Goal: Communication & Community: Share content

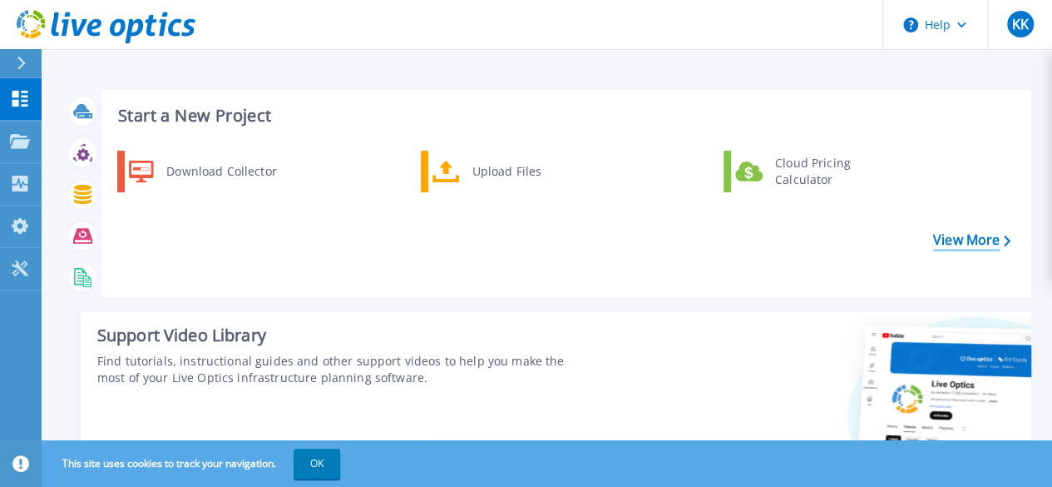
click at [1007, 239] on icon at bounding box center [1007, 240] width 7 height 11
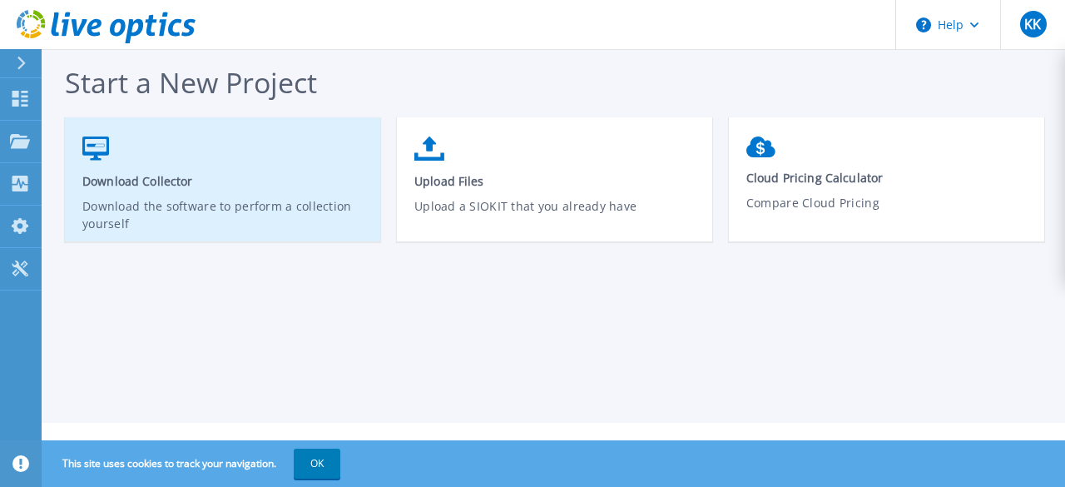
click at [158, 177] on span "Download Collector" at bounding box center [222, 181] width 281 height 16
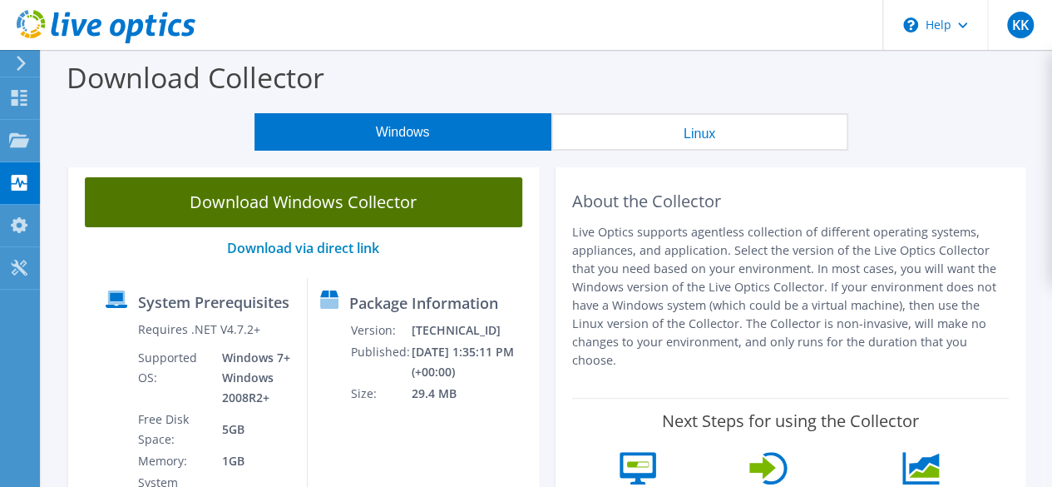
click at [441, 205] on link "Download Windows Collector" at bounding box center [304, 202] width 438 height 50
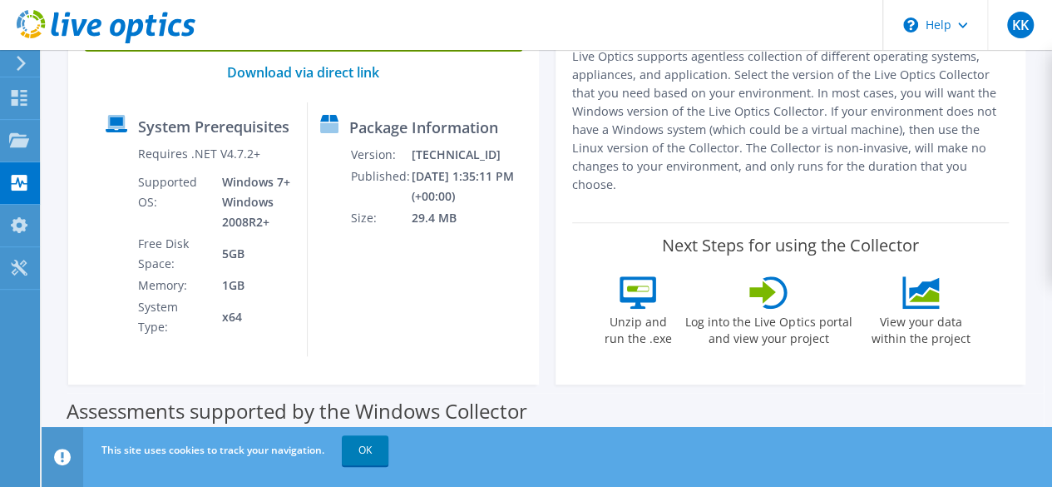
scroll to position [176, 0]
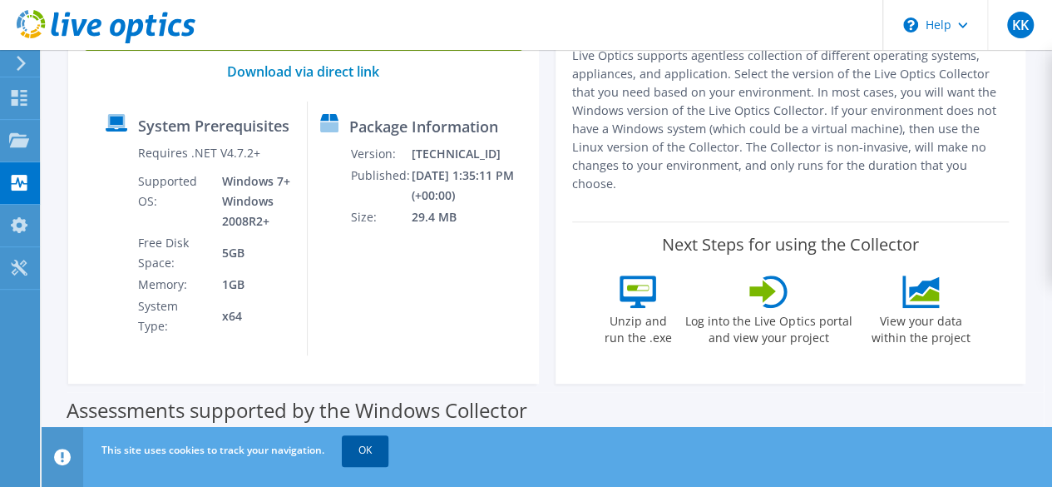
click at [364, 452] on link "OK" at bounding box center [365, 450] width 47 height 30
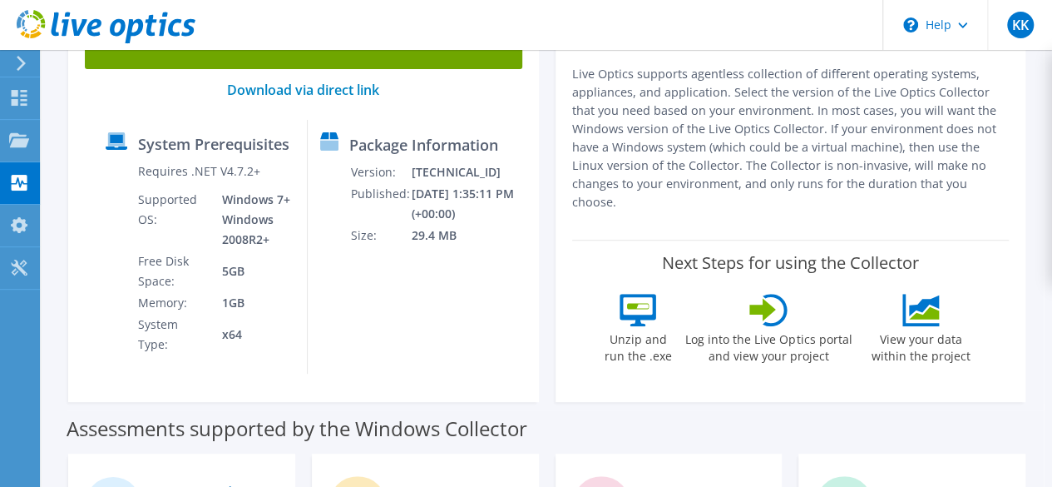
scroll to position [85, 0]
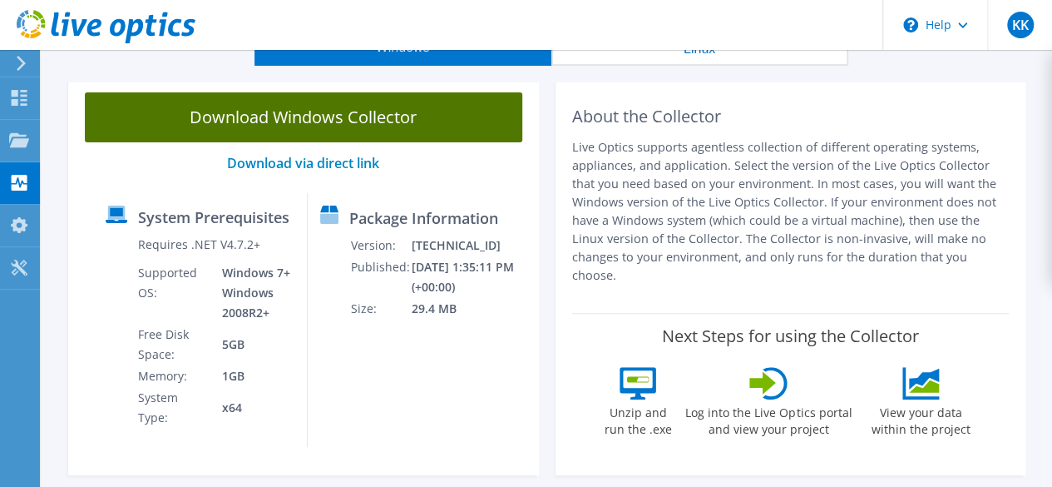
click at [388, 121] on link "Download Windows Collector" at bounding box center [304, 117] width 438 height 50
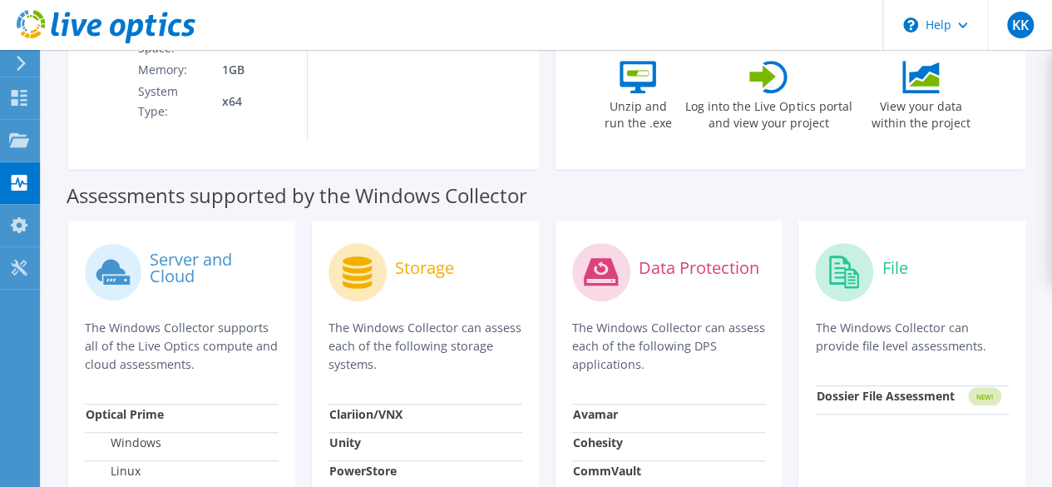
scroll to position [0, 0]
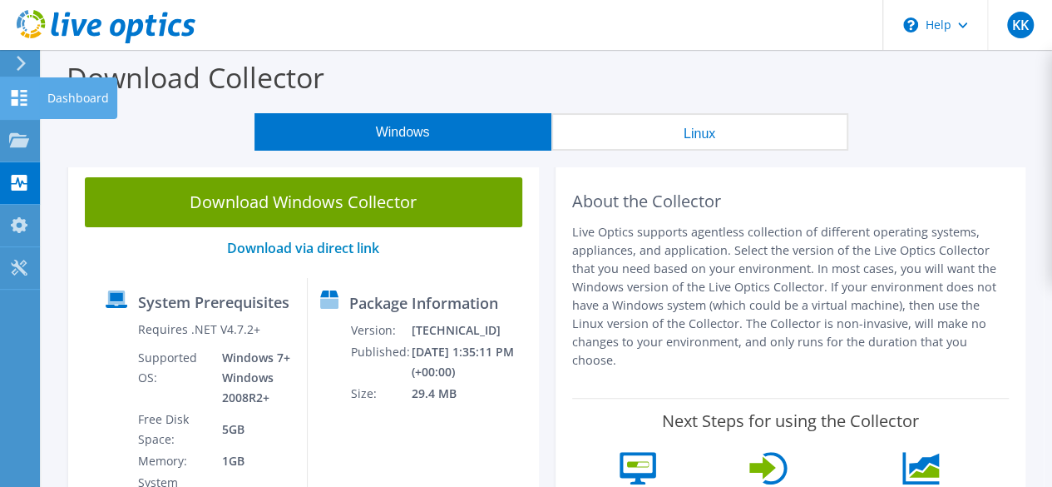
click at [74, 92] on div "Dashboard" at bounding box center [78, 98] width 78 height 42
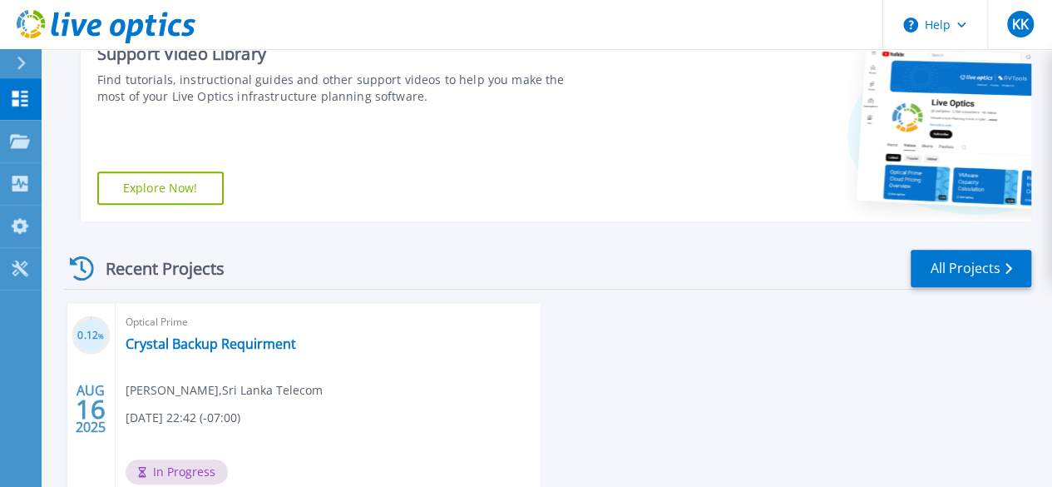
scroll to position [409, 0]
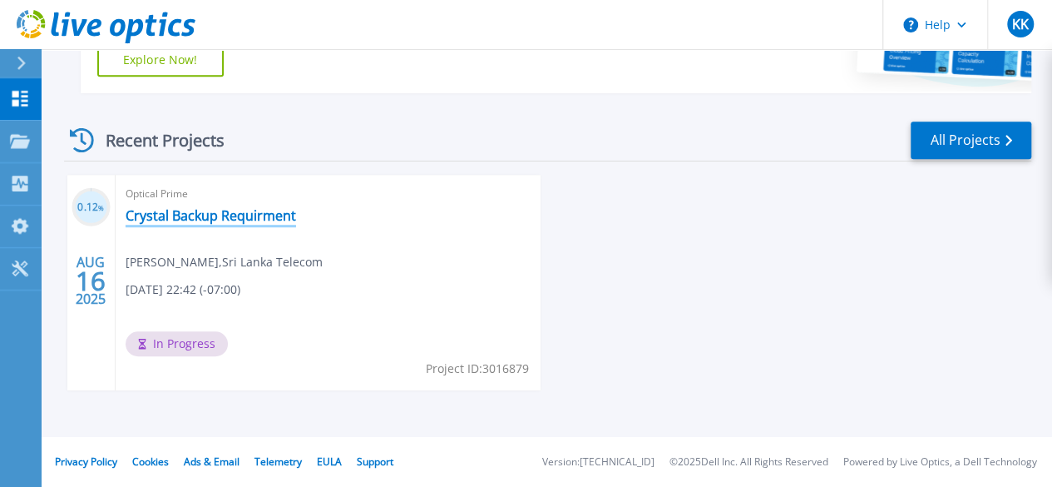
click at [240, 217] on link "Crystal Backup Requirment" at bounding box center [211, 215] width 171 height 17
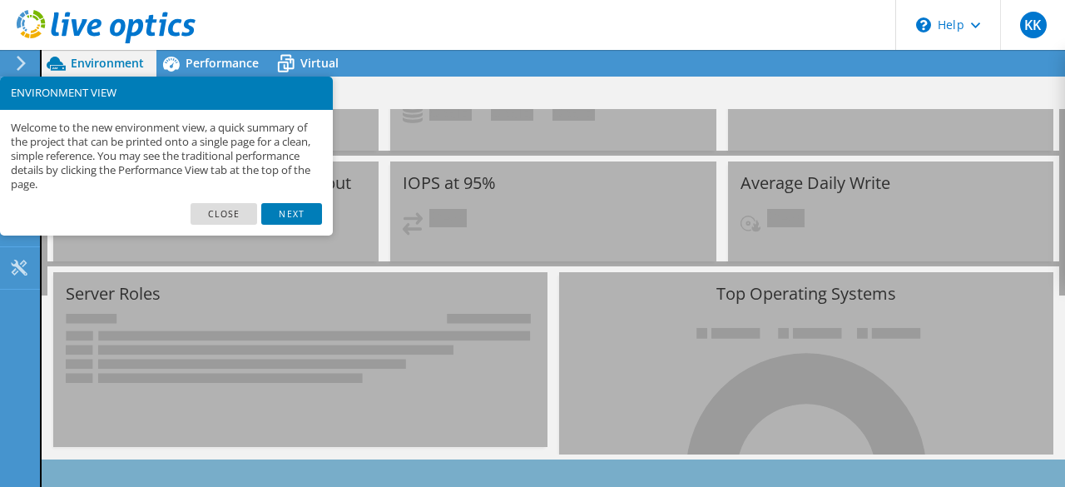
scroll to position [164, 0]
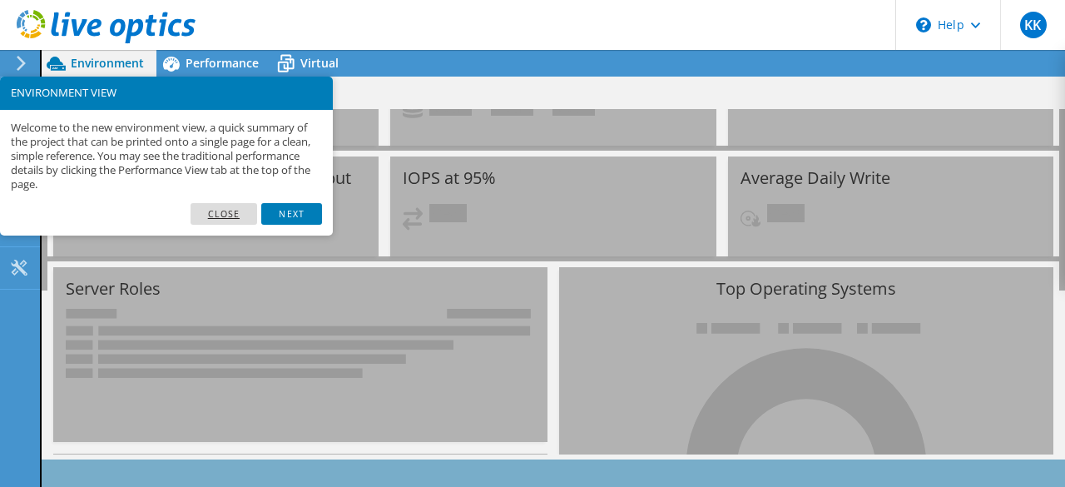
click at [228, 215] on link "Close" at bounding box center [224, 214] width 67 height 22
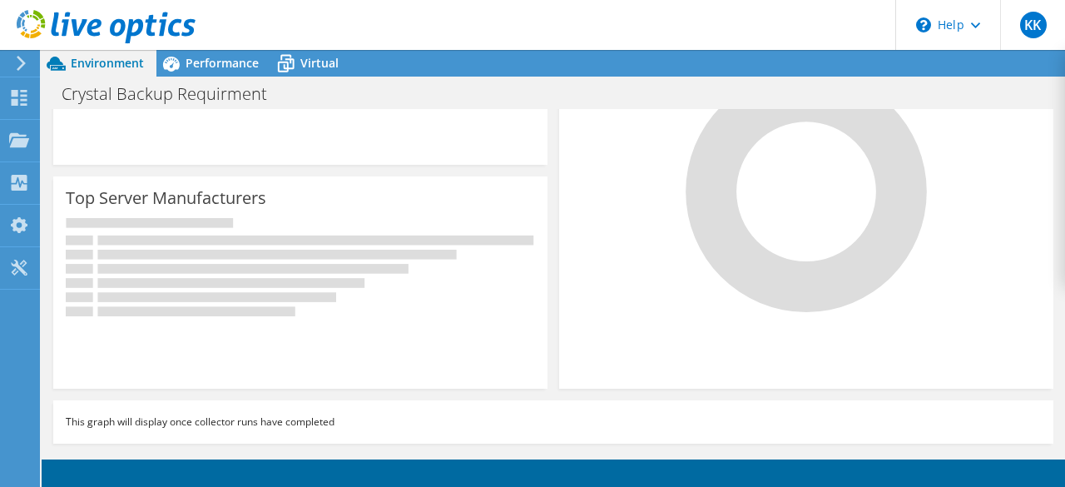
scroll to position [0, 0]
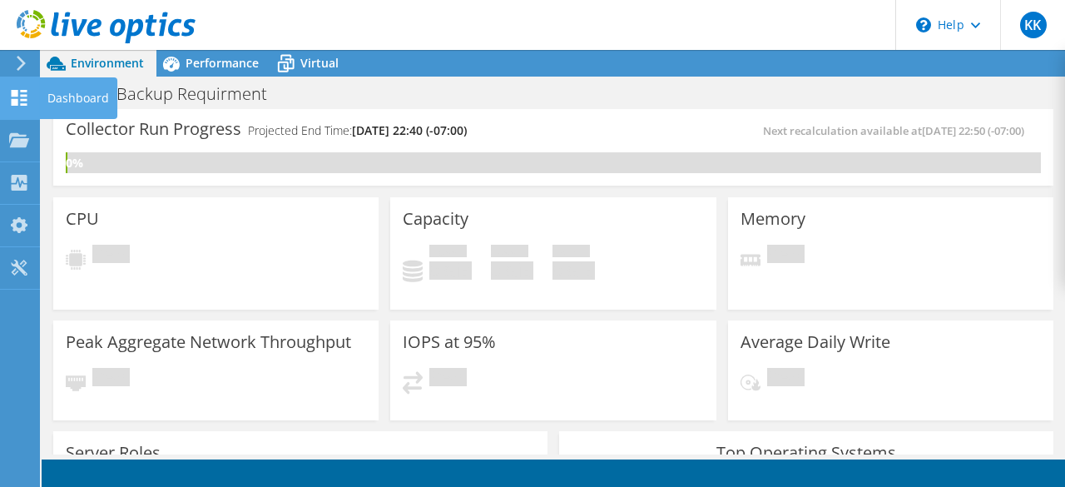
click at [27, 101] on icon at bounding box center [19, 98] width 20 height 16
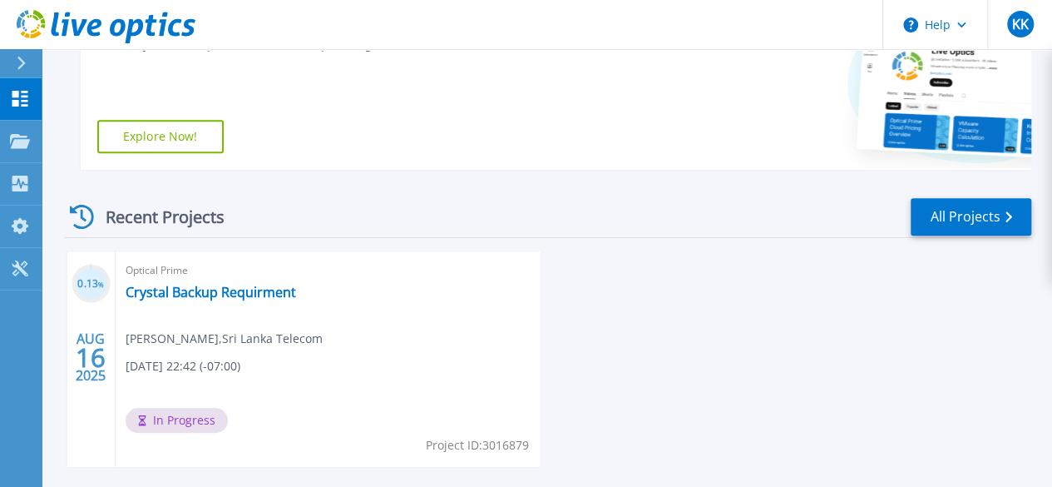
scroll to position [409, 0]
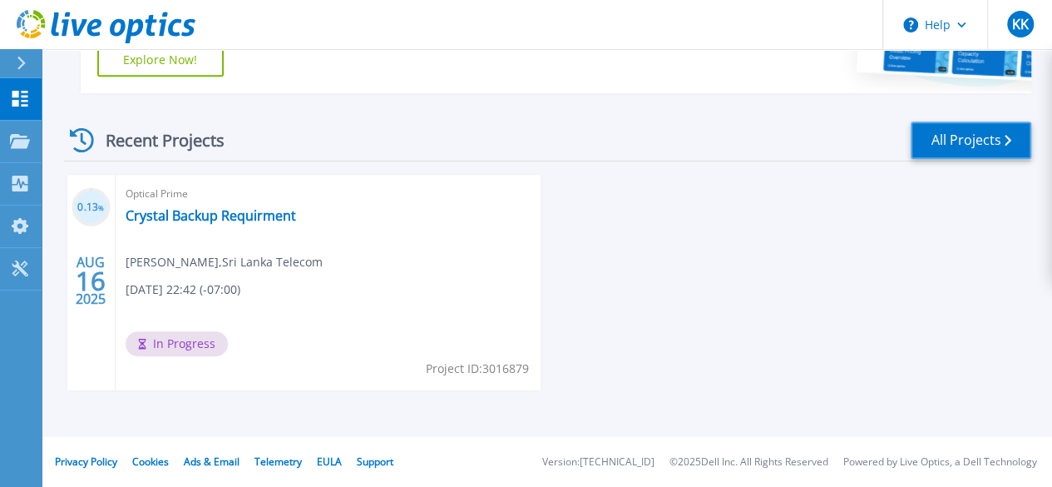
click at [973, 148] on link "All Projects" at bounding box center [971, 139] width 121 height 37
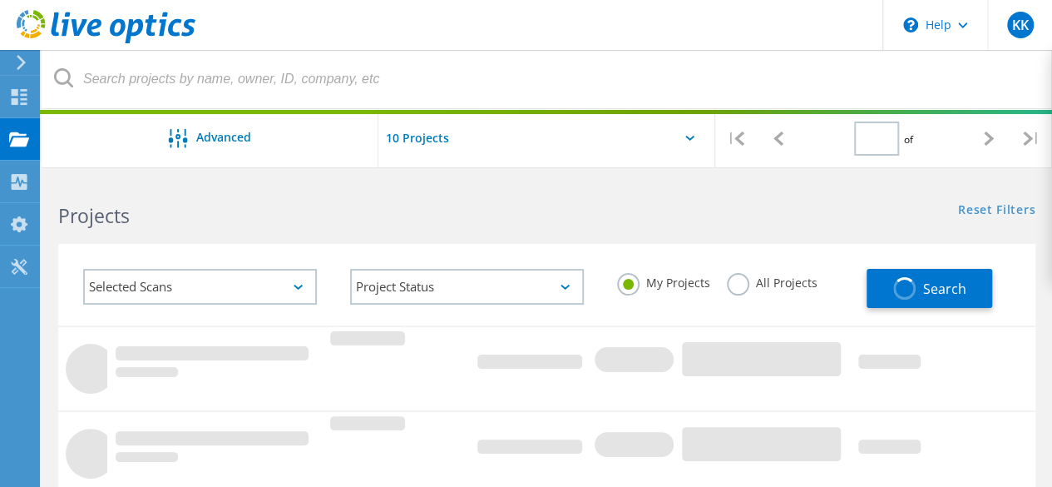
type input "1"
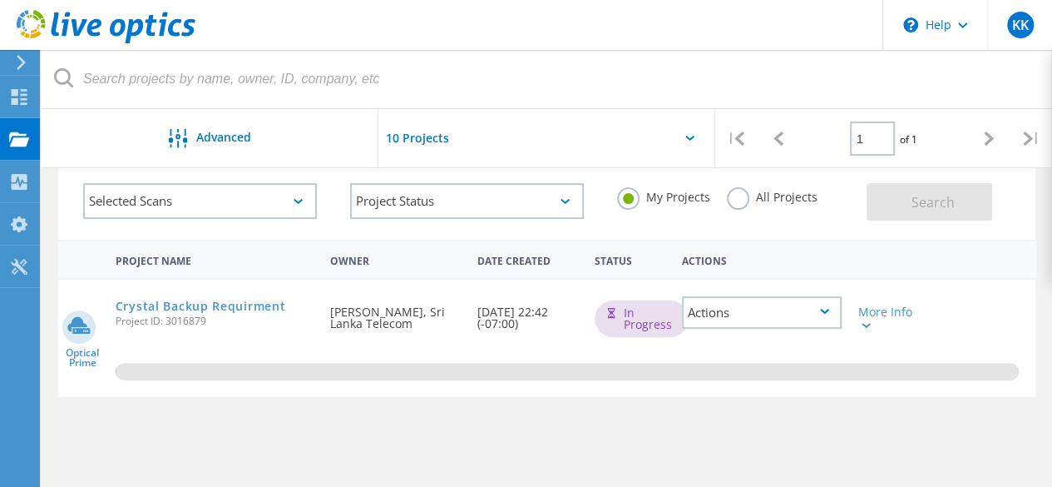
scroll to position [72, 0]
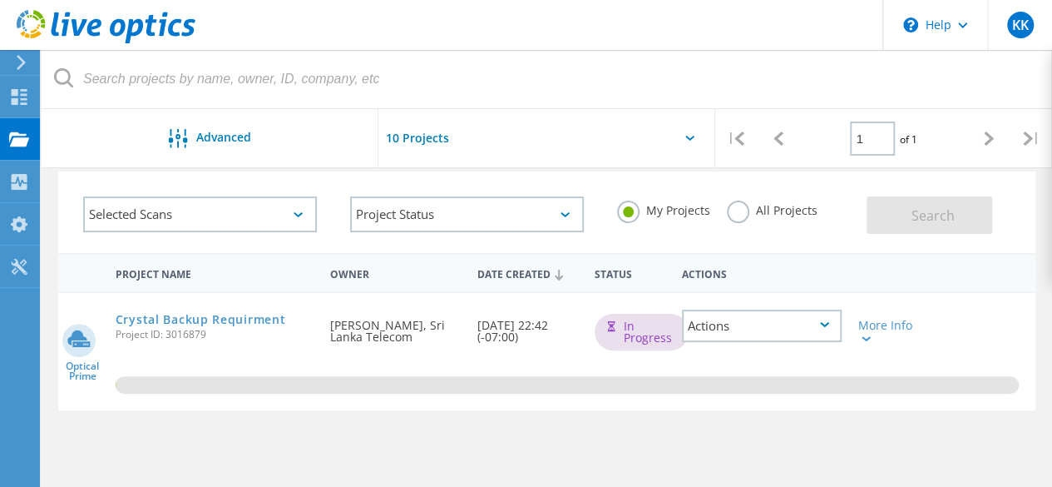
click at [811, 325] on div "Actions" at bounding box center [762, 325] width 160 height 32
click at [737, 352] on div "Share" at bounding box center [762, 352] width 156 height 26
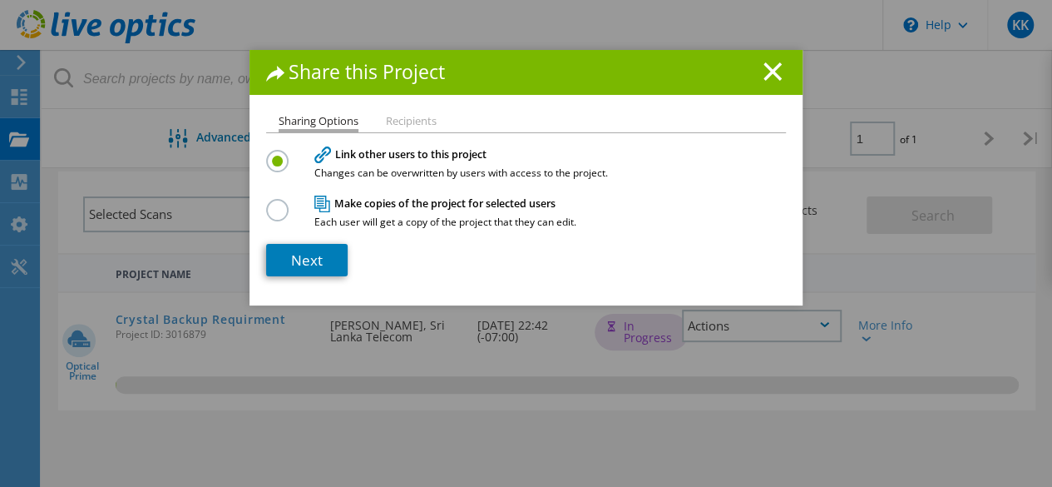
click at [403, 117] on li "Recipients" at bounding box center [411, 121] width 51 height 13
click at [269, 202] on label at bounding box center [280, 200] width 29 height 4
click at [0, 0] on input "radio" at bounding box center [0, 0] width 0 height 0
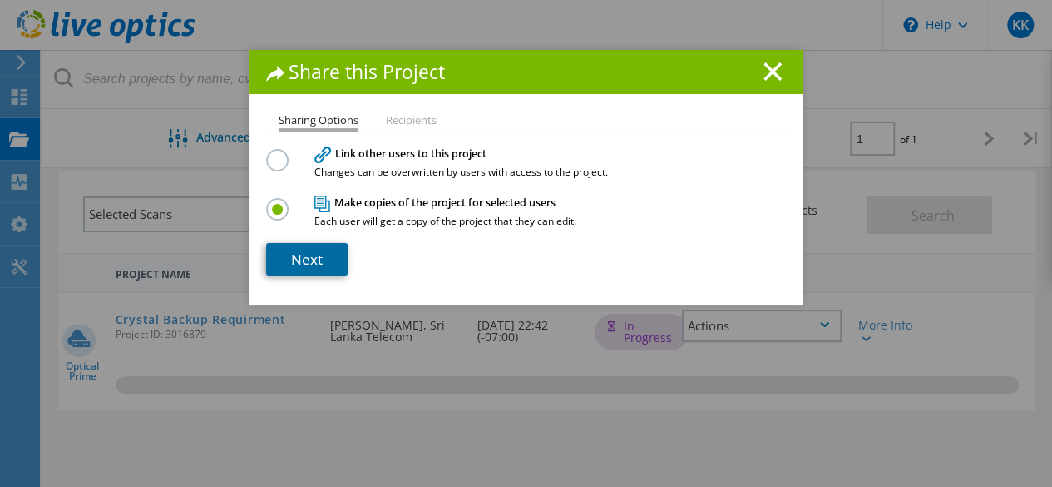
click at [309, 255] on link "Next" at bounding box center [307, 259] width 82 height 32
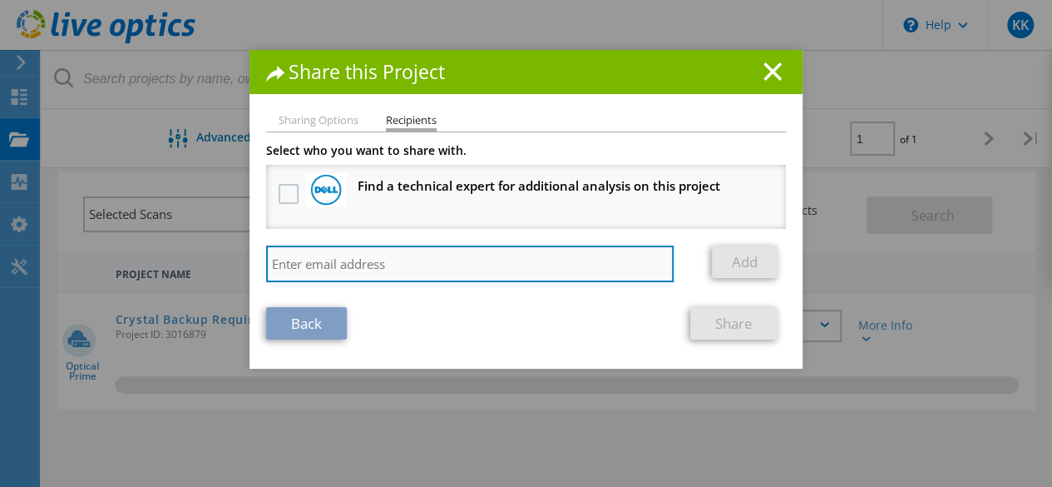
click at [357, 271] on input "search" at bounding box center [470, 263] width 408 height 37
type input "chanukae@netsys.lk"
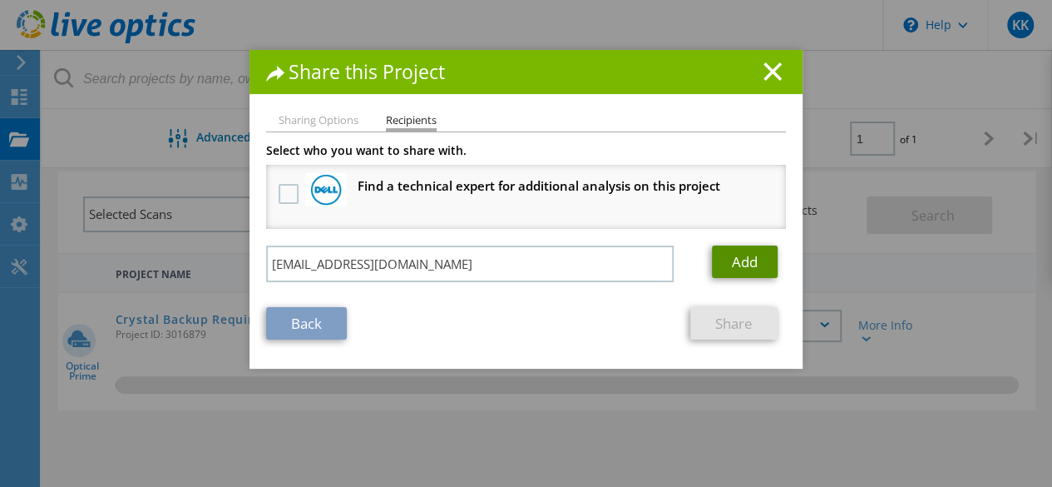
click at [726, 262] on link "Add" at bounding box center [745, 261] width 66 height 32
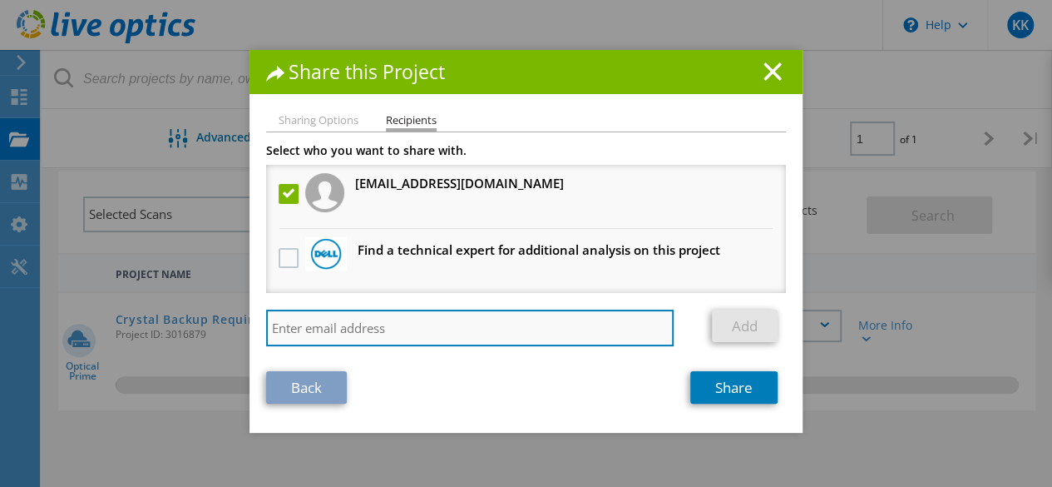
click at [362, 329] on input "search" at bounding box center [470, 327] width 408 height 37
paste input "direckzeg@netsys.lk"
type input "direckzeg@netsys.lk"
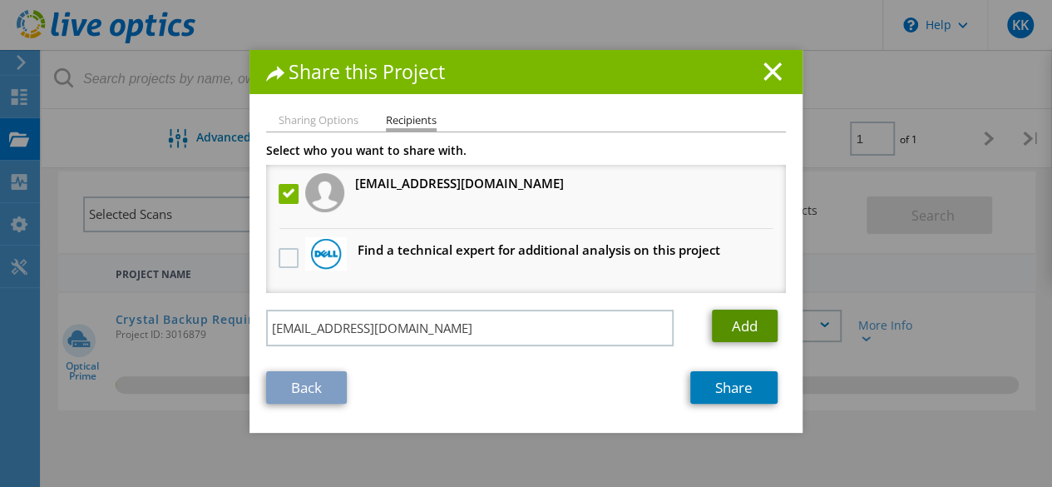
click at [730, 329] on link "Add" at bounding box center [745, 325] width 66 height 32
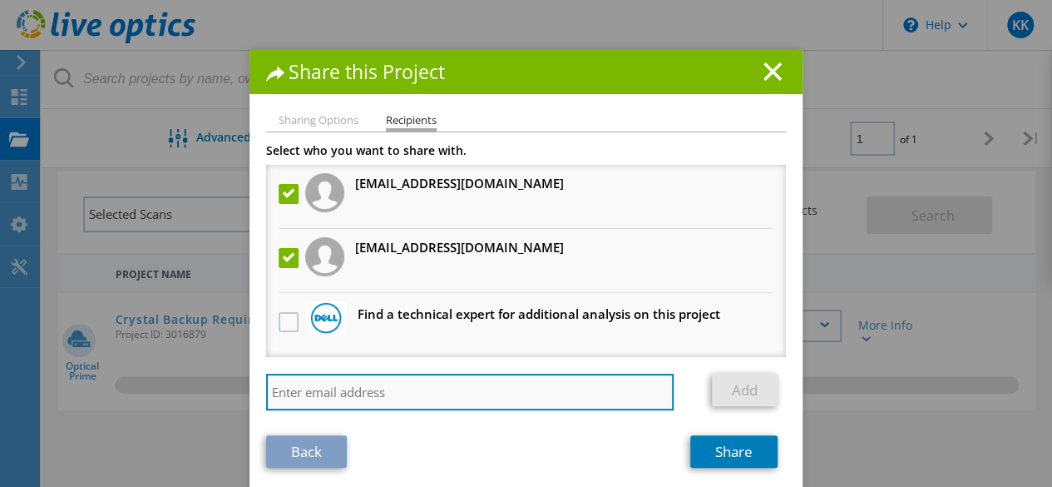
click at [353, 388] on input "search" at bounding box center [470, 392] width 408 height 37
type input "anushad@netsys.lk"
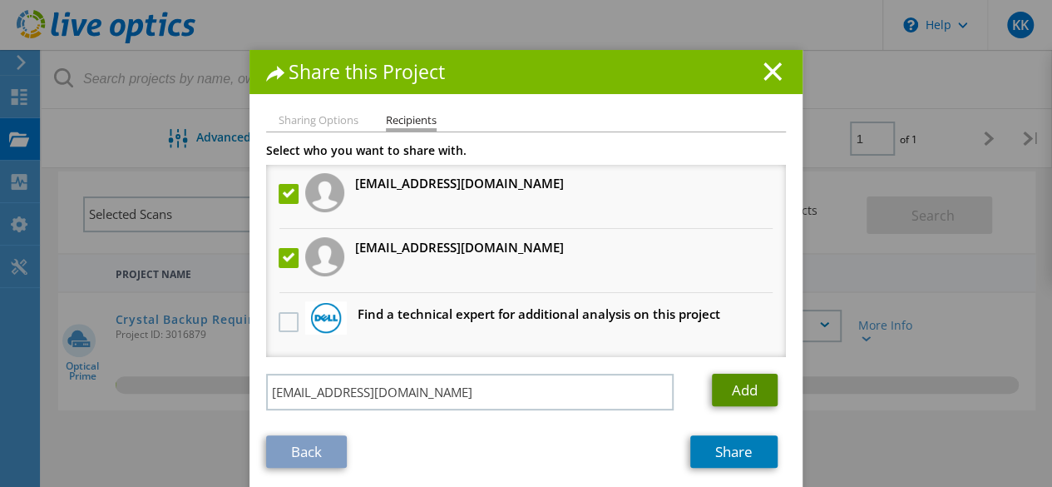
click at [748, 397] on link "Add" at bounding box center [745, 390] width 66 height 32
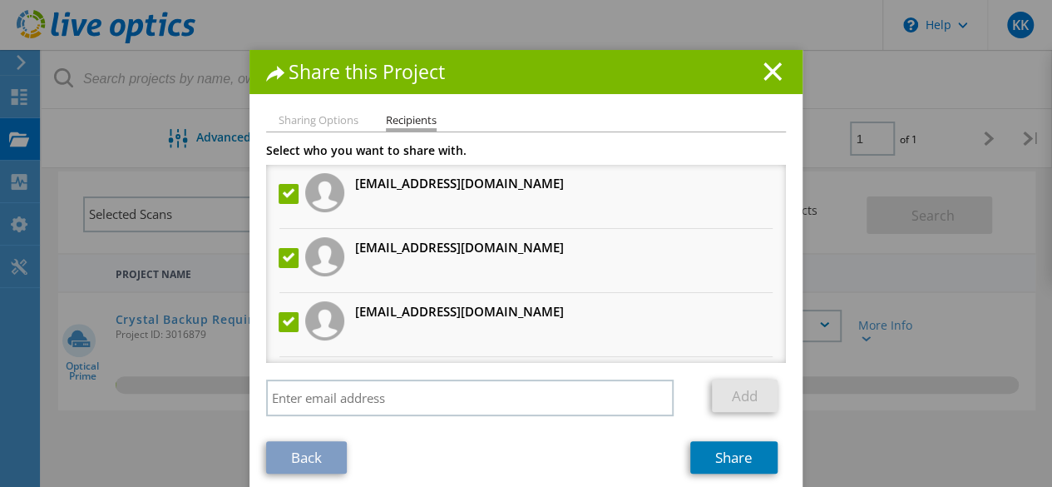
scroll to position [58, 0]
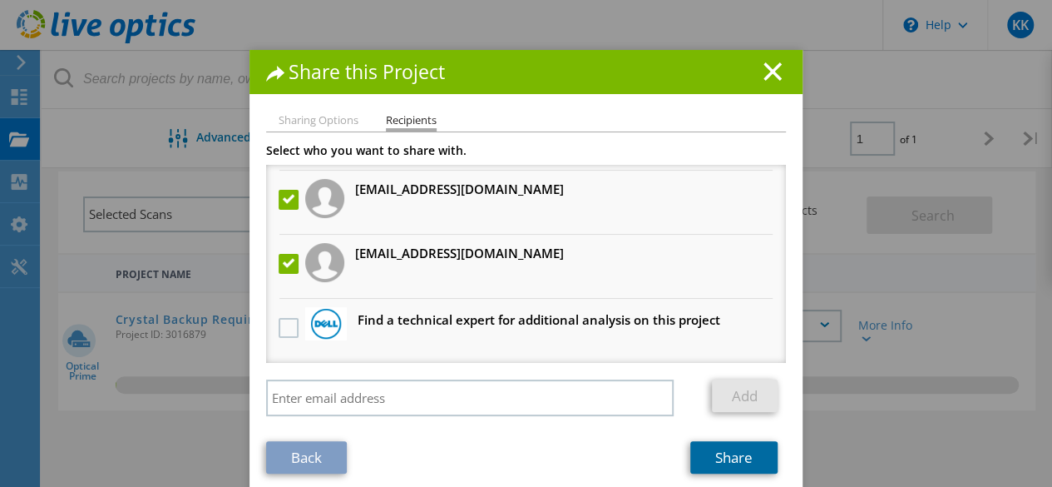
click at [740, 458] on link "Share" at bounding box center [733, 457] width 87 height 32
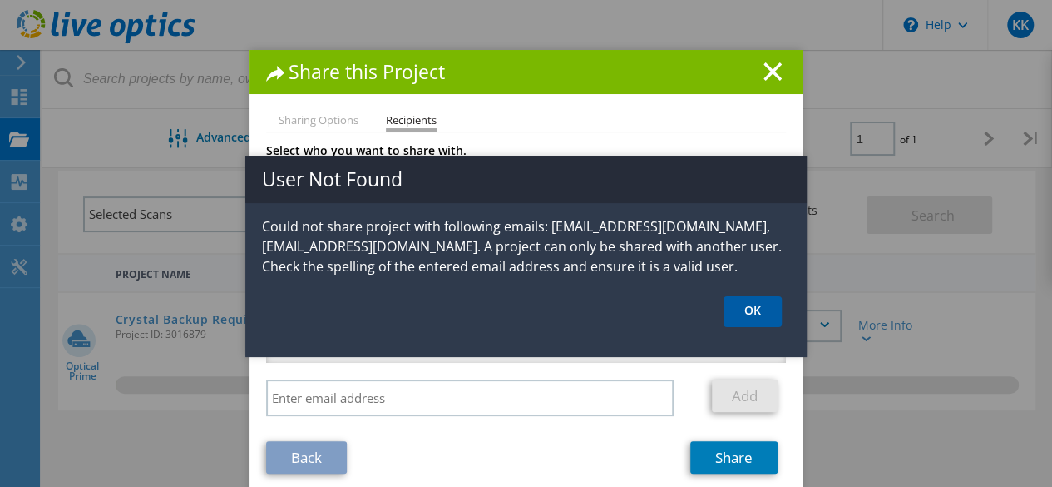
click at [740, 314] on link "OK" at bounding box center [753, 311] width 58 height 31
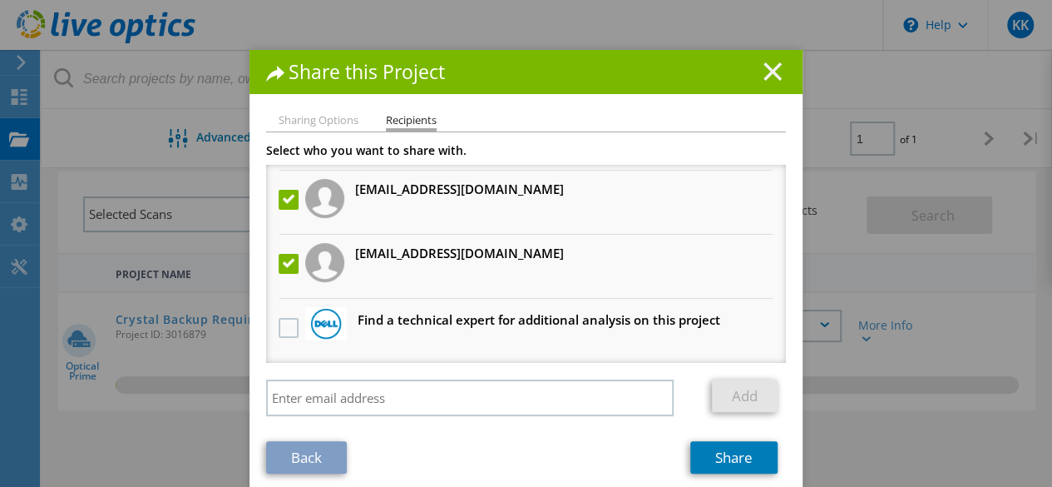
click at [764, 66] on icon at bounding box center [773, 71] width 18 height 18
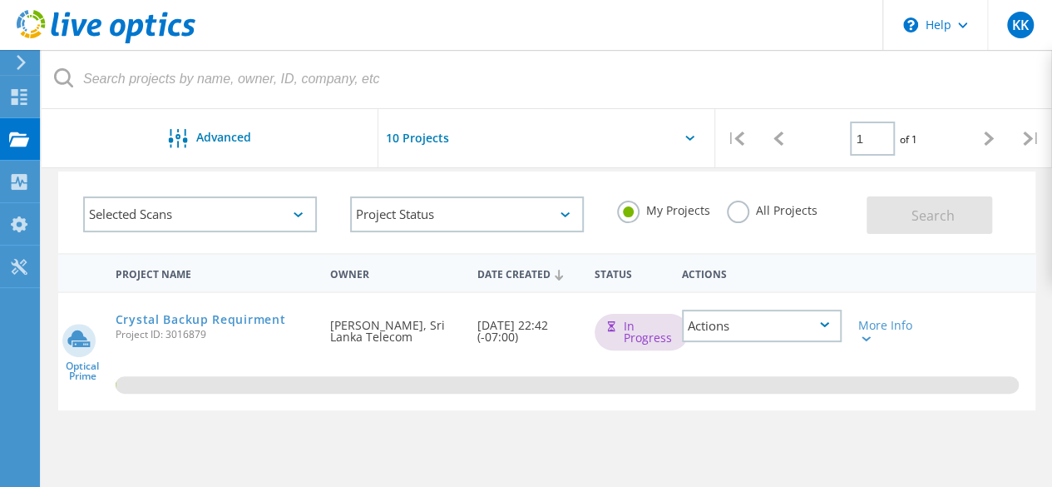
click at [423, 131] on input "text" at bounding box center [462, 138] width 166 height 58
click at [559, 131] on div at bounding box center [547, 143] width 337 height 68
click at [230, 319] on link "Crystal Backup Requirment" at bounding box center [201, 320] width 171 height 12
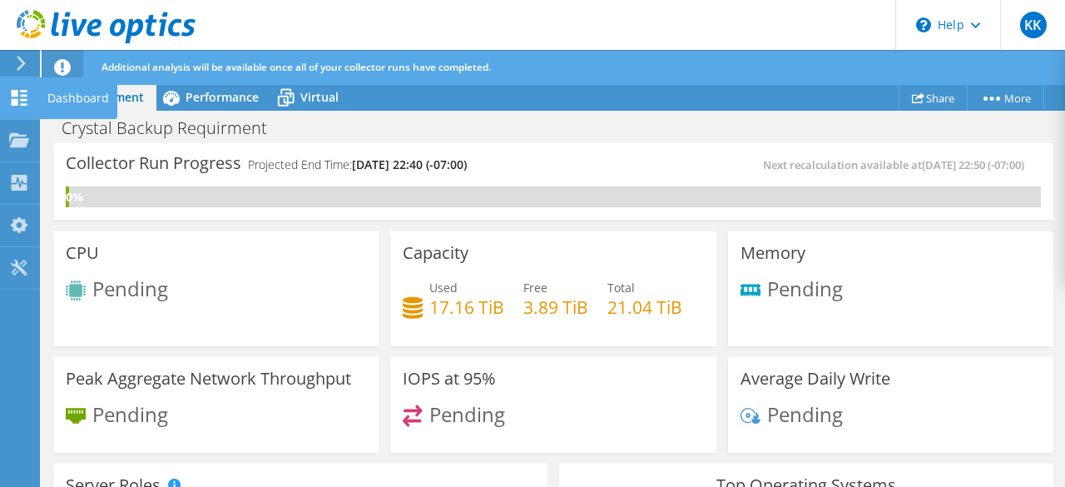
click at [22, 102] on icon at bounding box center [19, 98] width 20 height 16
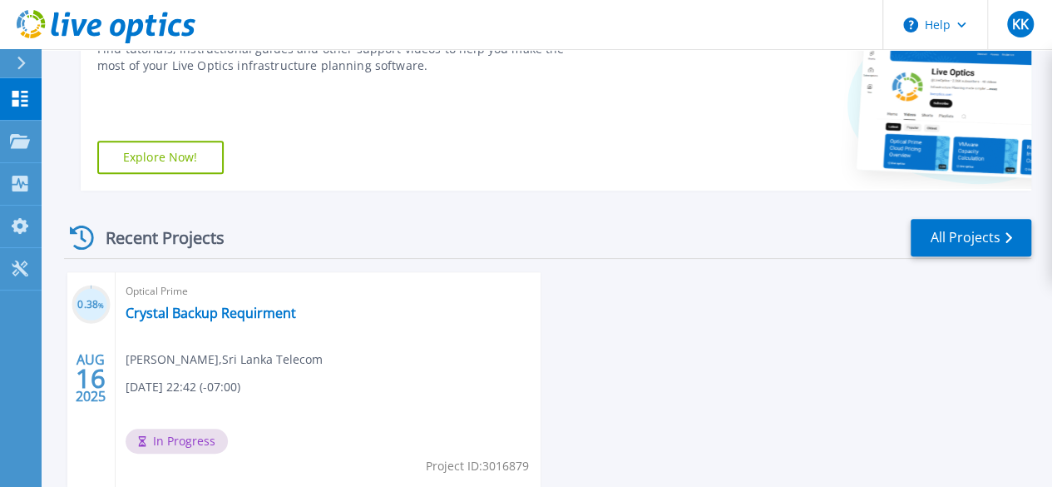
scroll to position [409, 0]
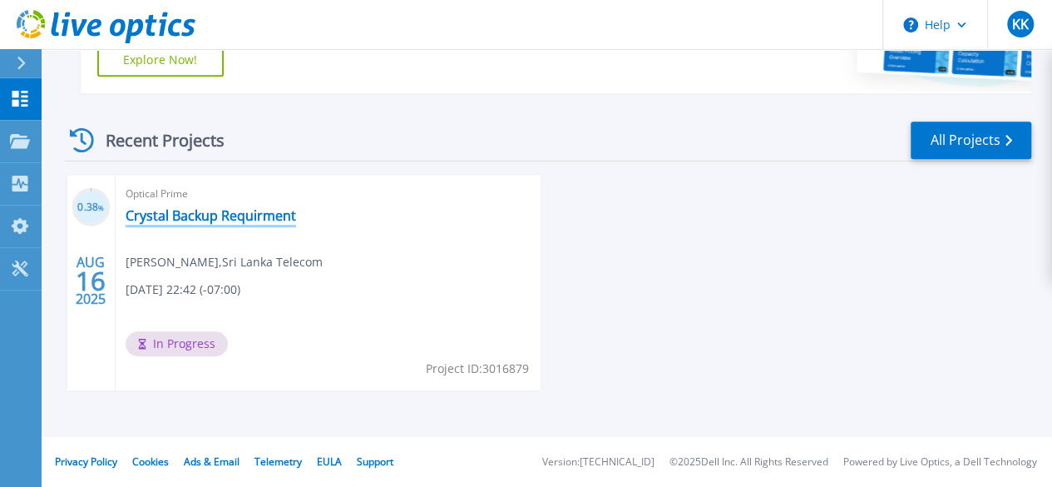
click at [235, 215] on link "Crystal Backup Requirment" at bounding box center [211, 215] width 171 height 17
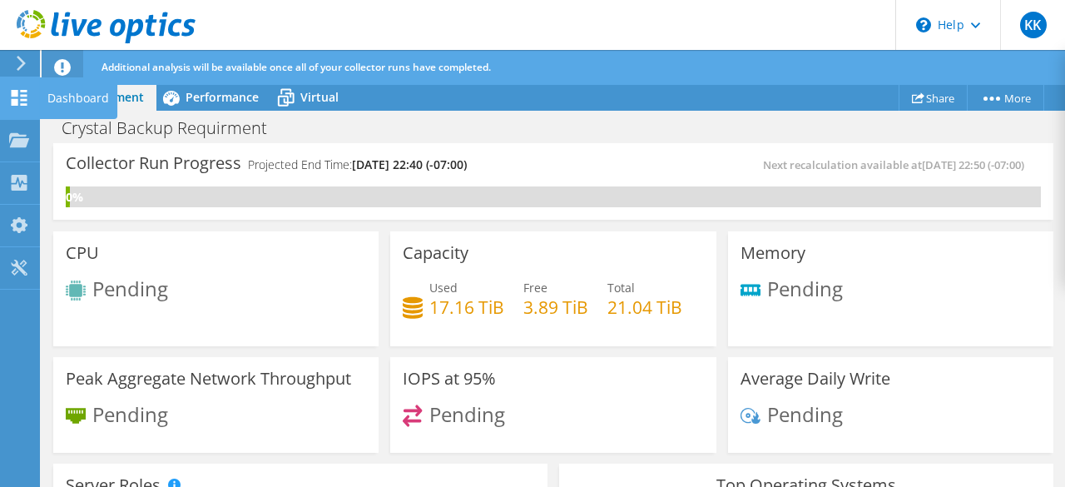
click at [55, 98] on div "Dashboard" at bounding box center [78, 98] width 78 height 42
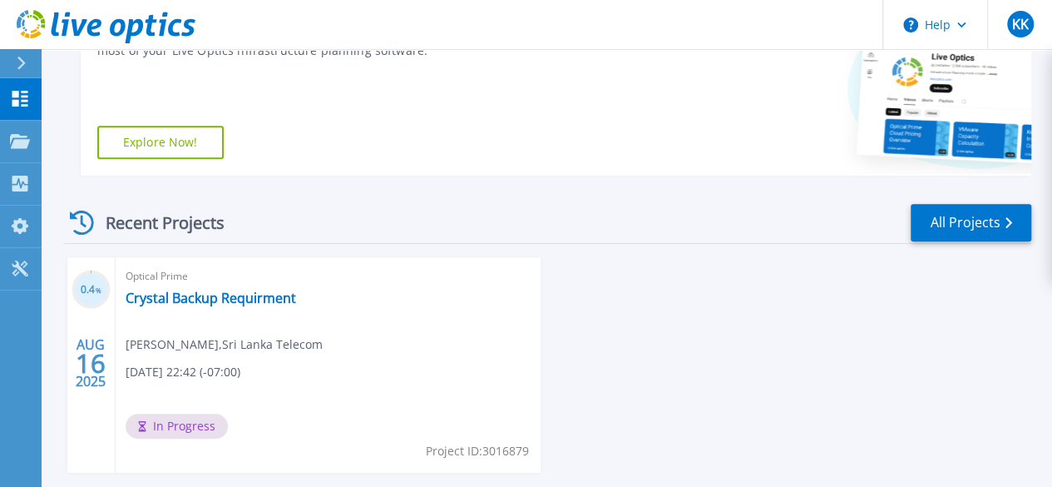
scroll to position [328, 0]
click at [214, 300] on link "Crystal Backup Requirment" at bounding box center [211, 297] width 171 height 17
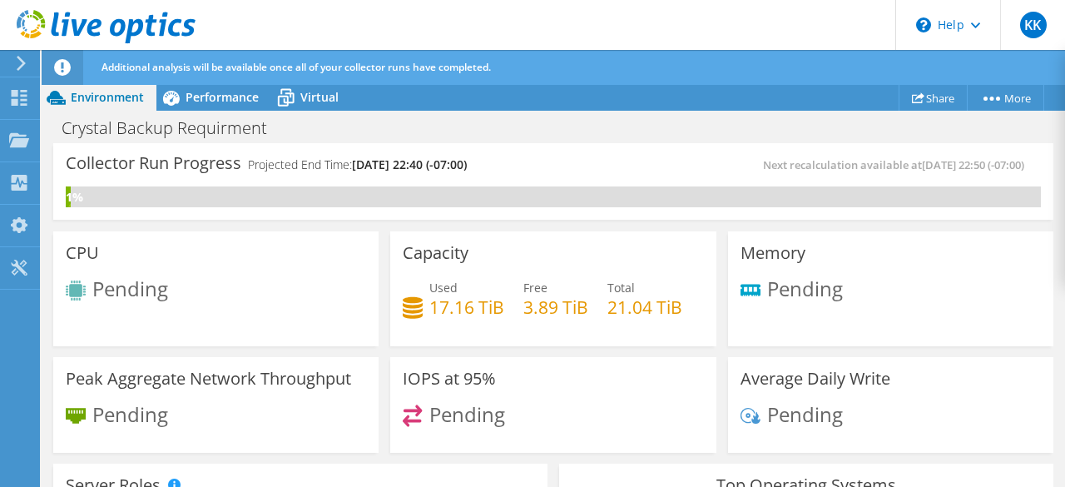
click at [20, 65] on icon at bounding box center [21, 63] width 12 height 15
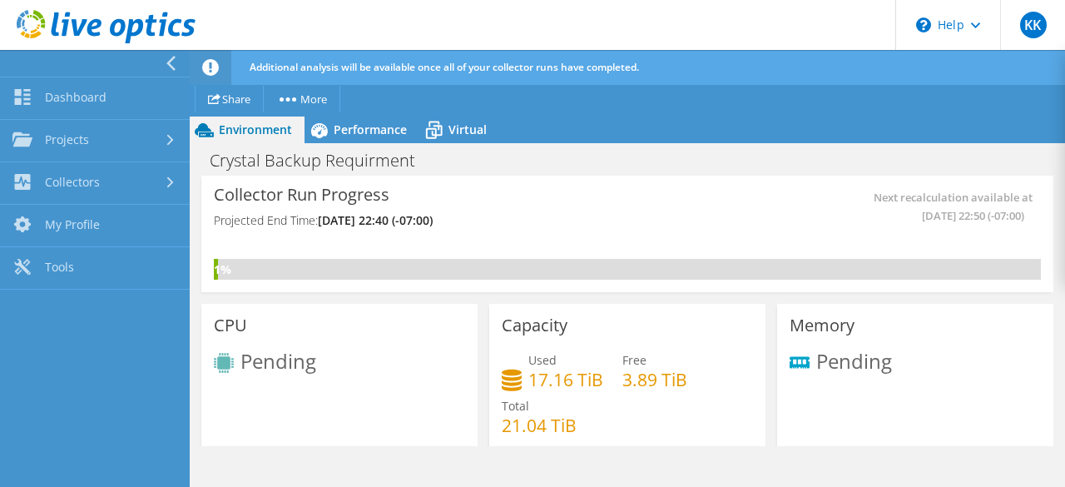
click at [166, 65] on icon at bounding box center [171, 63] width 12 height 15
